Goal: Task Accomplishment & Management: Use online tool/utility

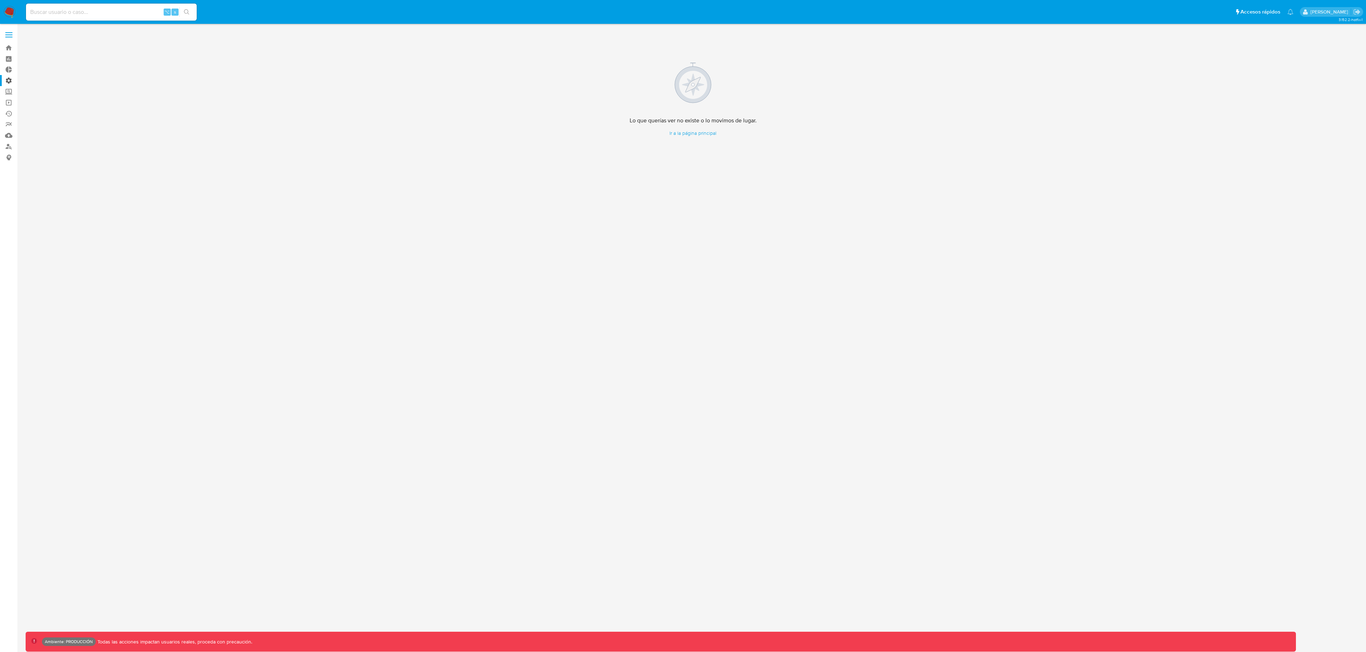
click at [7, 81] on label "Administración" at bounding box center [42, 80] width 85 height 11
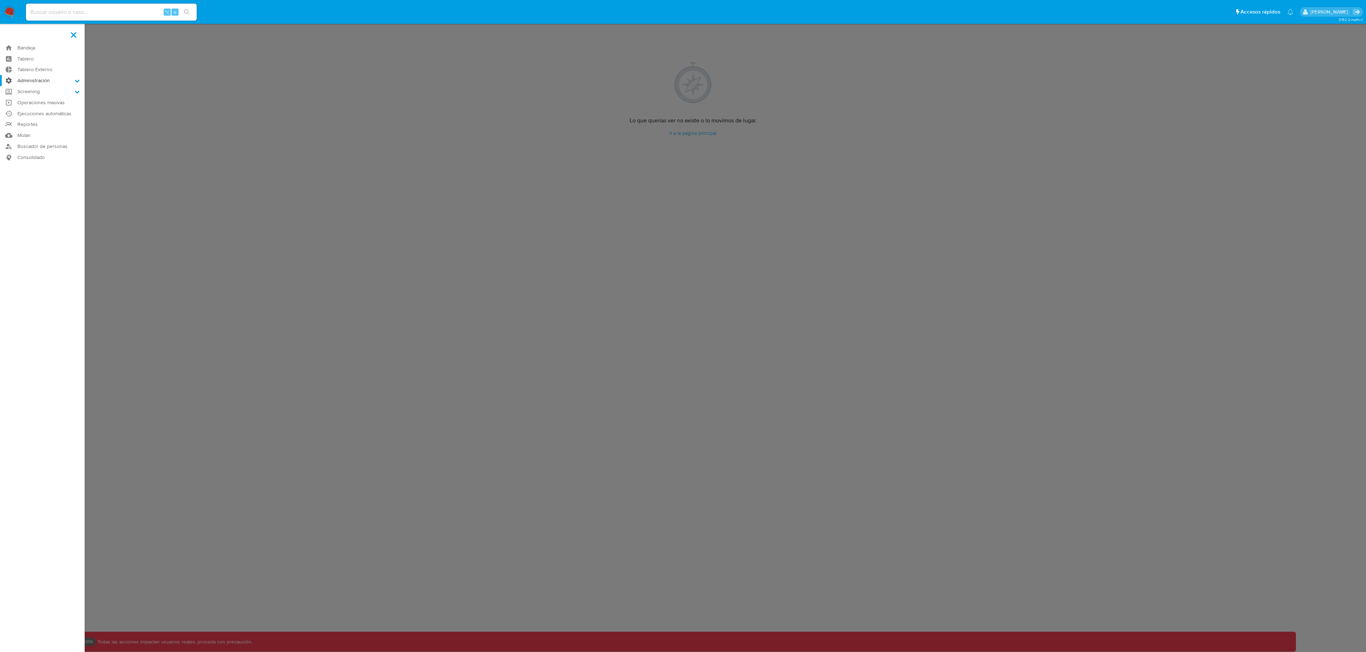
click at [0, 0] on input "Administración" at bounding box center [0, 0] width 0 height 0
click at [40, 128] on link "Configuración de Casos" at bounding box center [42, 126] width 85 height 9
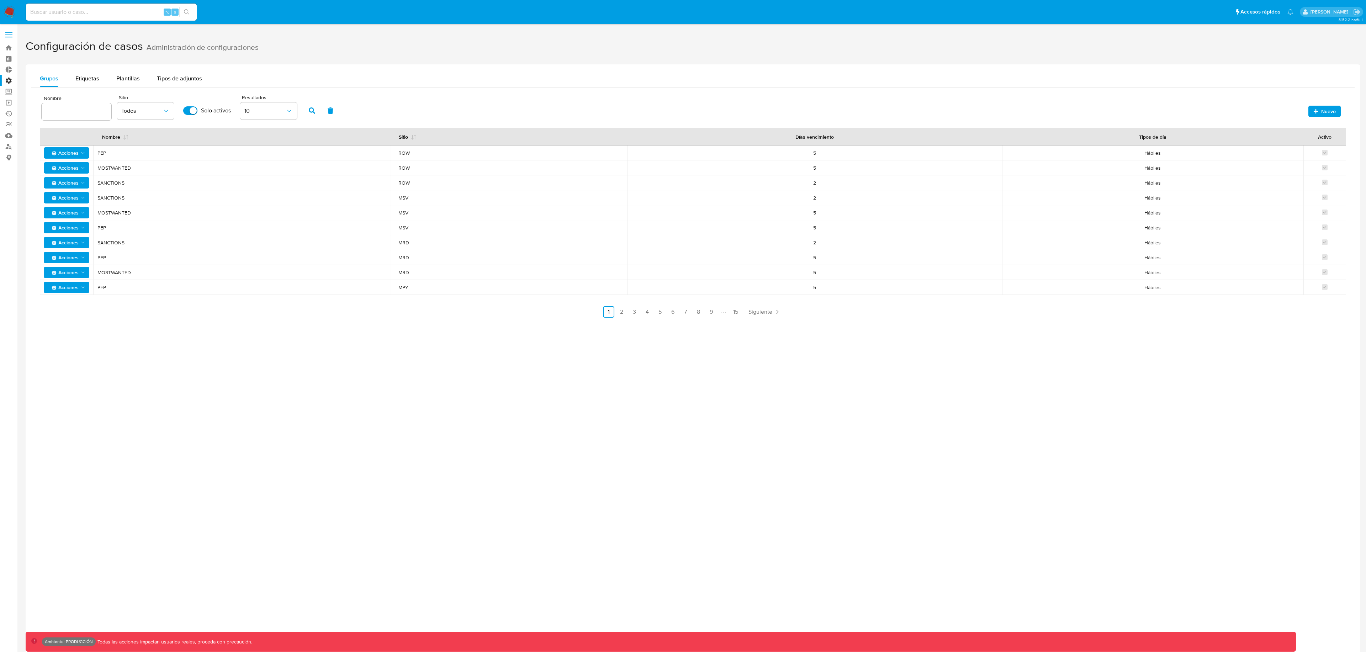
click at [86, 87] on div "Nombre Sitio Todos Solo activos Resultados 10 Nuevo Nombre Sitio Días vencimien…" at bounding box center [692, 205] width 1323 height 236
click at [87, 75] on span "Etiquetas" at bounding box center [87, 78] width 24 height 8
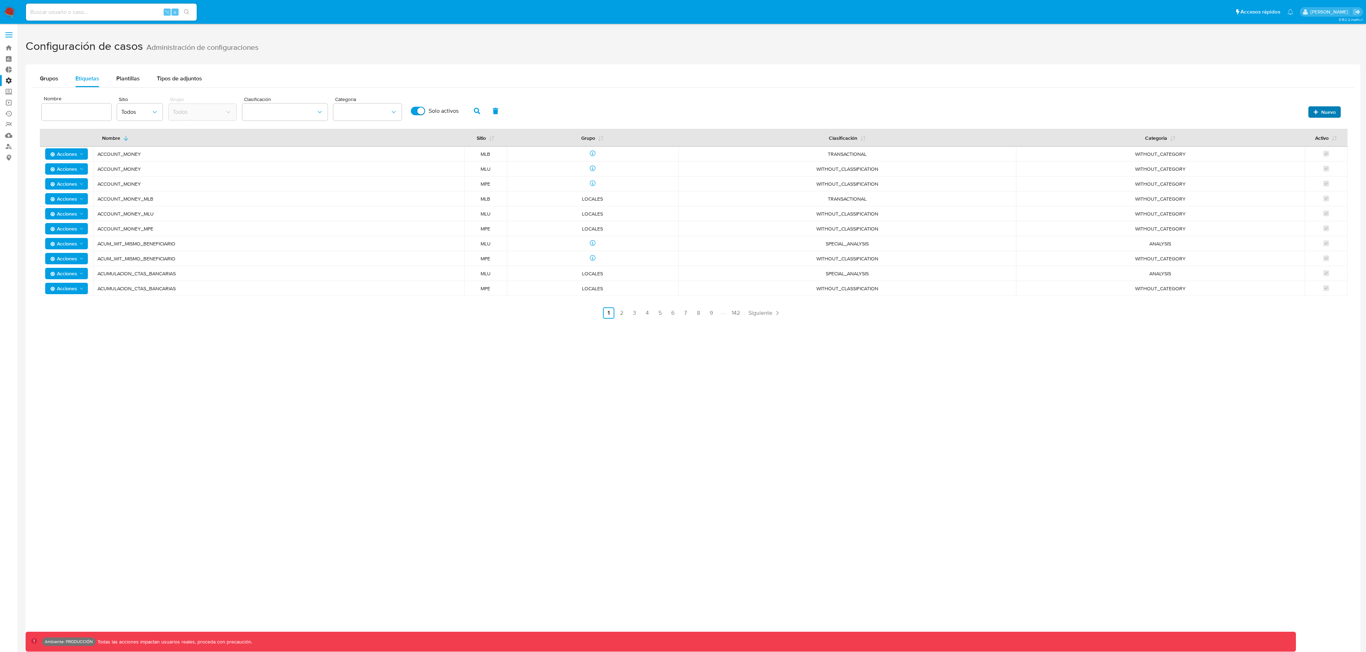
click at [1334, 116] on span "Nuevo" at bounding box center [1328, 111] width 15 height 11
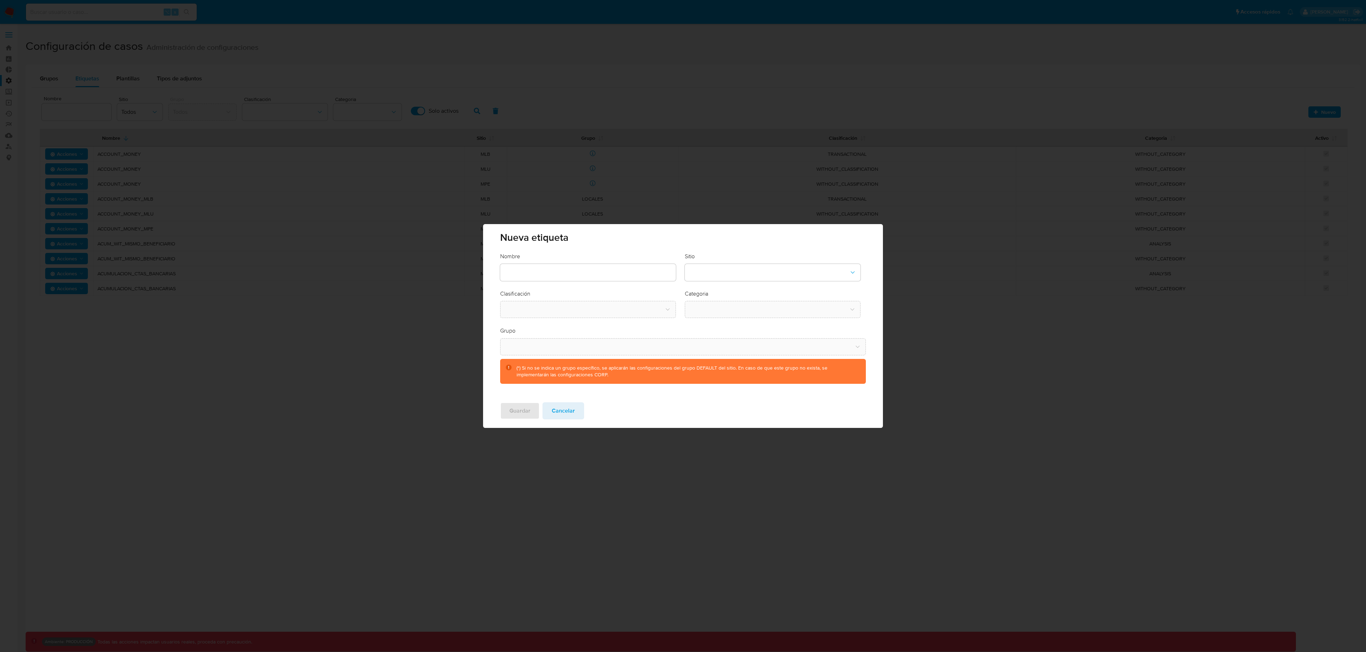
click at [591, 266] on div at bounding box center [588, 272] width 176 height 17
click at [703, 274] on button "site-dropdown" at bounding box center [773, 272] width 176 height 17
click at [709, 303] on div "CBT" at bounding box center [770, 308] width 163 height 17
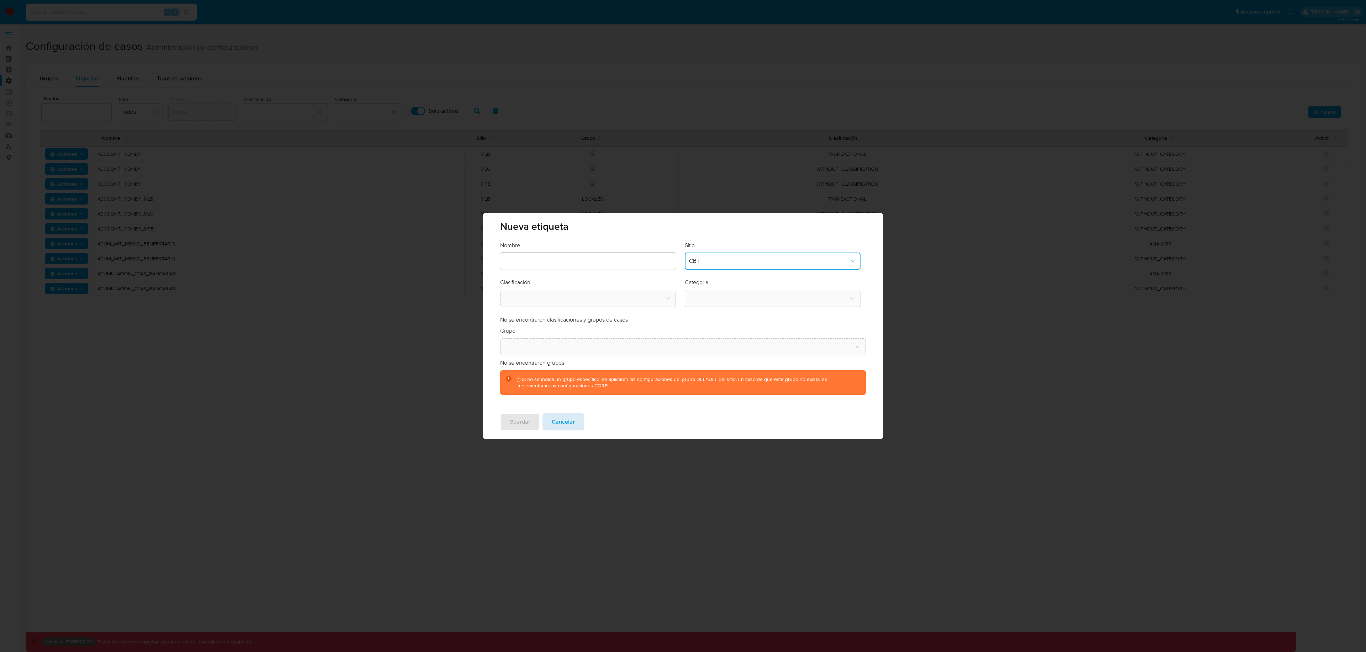
click at [564, 424] on span "Cancelar" at bounding box center [563, 422] width 23 height 16
